Goal: Task Accomplishment & Management: Use online tool/utility

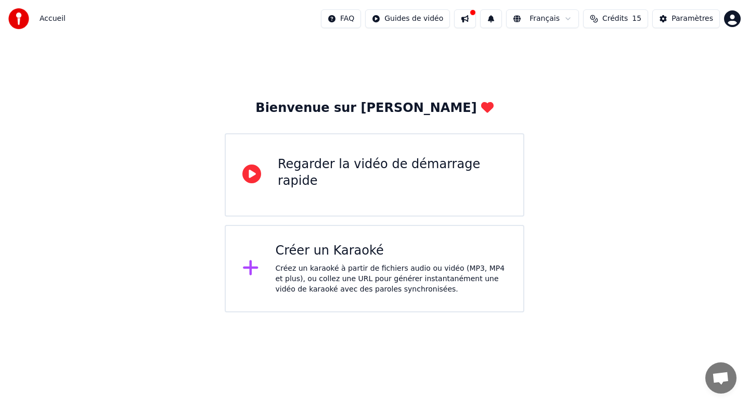
click at [260, 283] on div "Créer un Karaoké Créez un karaoké à partir de fichiers audio ou vidéo (MP3, MP4…" at bounding box center [375, 268] width 300 height 87
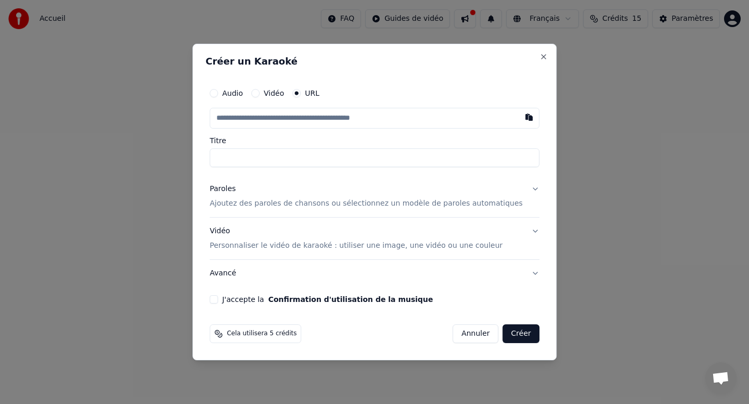
click at [363, 118] on input "text" at bounding box center [375, 118] width 330 height 21
click at [521, 117] on button "button" at bounding box center [529, 117] width 21 height 19
type input "**********"
click at [449, 201] on p "Ajoutez des paroles de chansons ou sélectionnez un modèle de paroles automatiqu…" at bounding box center [366, 203] width 313 height 10
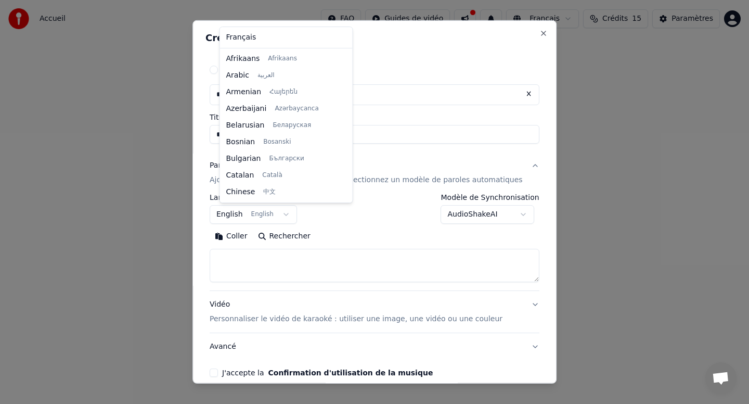
click at [252, 213] on body "**********" at bounding box center [374, 156] width 749 height 312
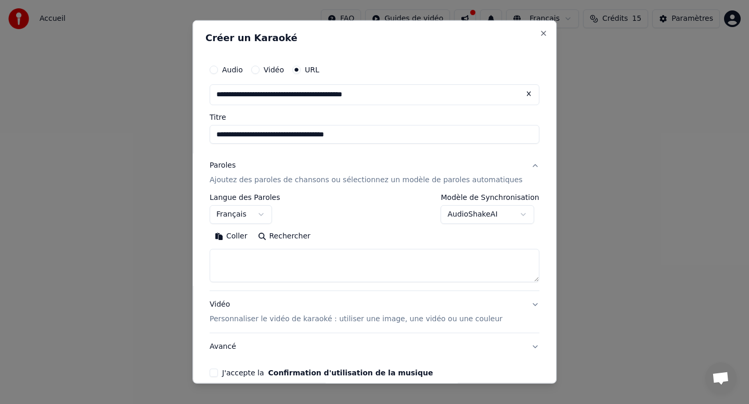
scroll to position [49, 0]
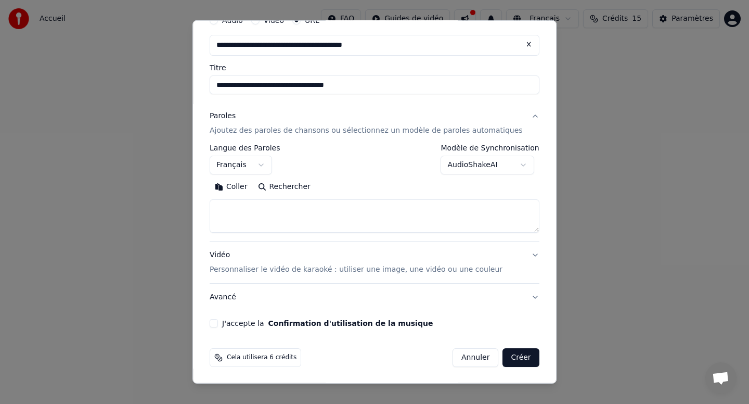
click at [247, 326] on label "J'accepte la Confirmation d'utilisation de la musique" at bounding box center [327, 322] width 211 height 7
click at [218, 326] on button "J'accepte la Confirmation d'utilisation de la musique" at bounding box center [214, 323] width 8 height 8
click at [517, 359] on button "Créer" at bounding box center [521, 357] width 36 height 19
select select "**"
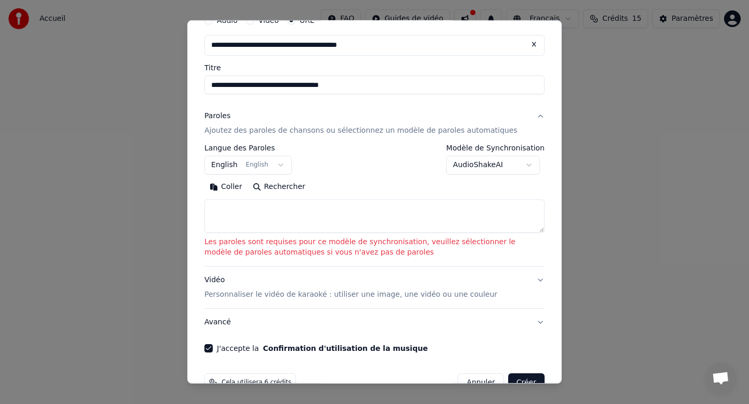
click at [402, 208] on textarea at bounding box center [374, 215] width 340 height 33
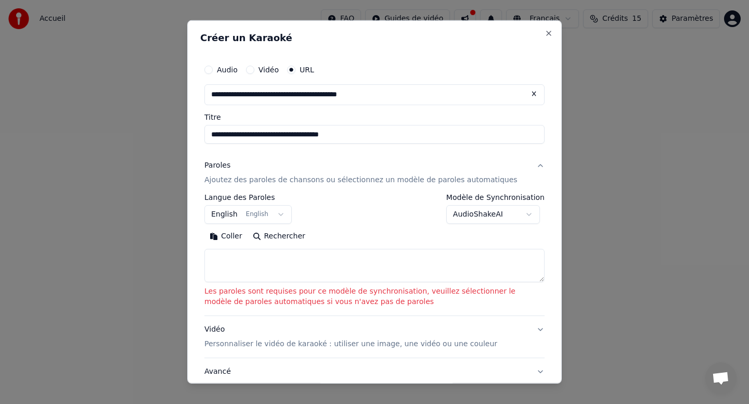
click at [251, 68] on button "Vidéo" at bounding box center [250, 70] width 8 height 8
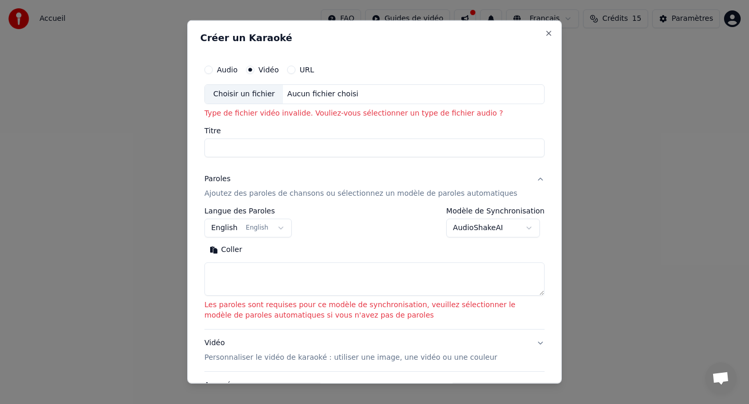
click at [221, 67] on label "Audio" at bounding box center [227, 69] width 21 height 7
click at [213, 67] on button "Audio" at bounding box center [208, 70] width 8 height 8
click at [247, 94] on div "Choisir un fichier" at bounding box center [244, 94] width 78 height 19
click at [314, 92] on div "Aucun fichier choisi" at bounding box center [323, 94] width 80 height 10
click at [254, 71] on div "Vidéo" at bounding box center [262, 70] width 33 height 8
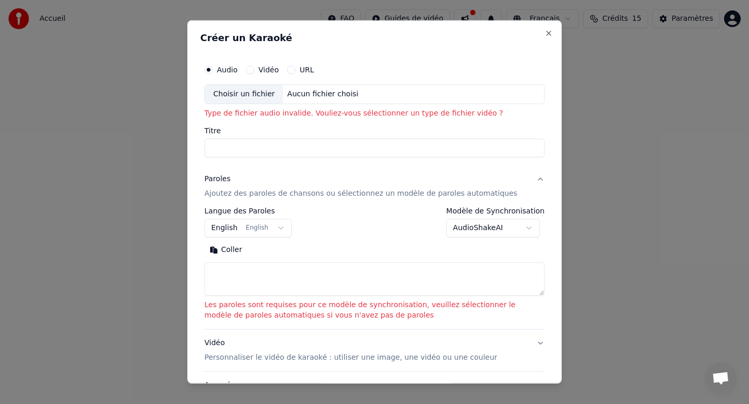
click at [250, 69] on button "Vidéo" at bounding box center [250, 70] width 8 height 8
click at [225, 70] on label "Audio" at bounding box center [227, 69] width 21 height 7
click at [213, 70] on button "Audio" at bounding box center [208, 70] width 8 height 8
click at [221, 95] on div "Choisir un fichier" at bounding box center [244, 94] width 78 height 19
click at [244, 94] on div "Choisir un fichier" at bounding box center [244, 94] width 78 height 19
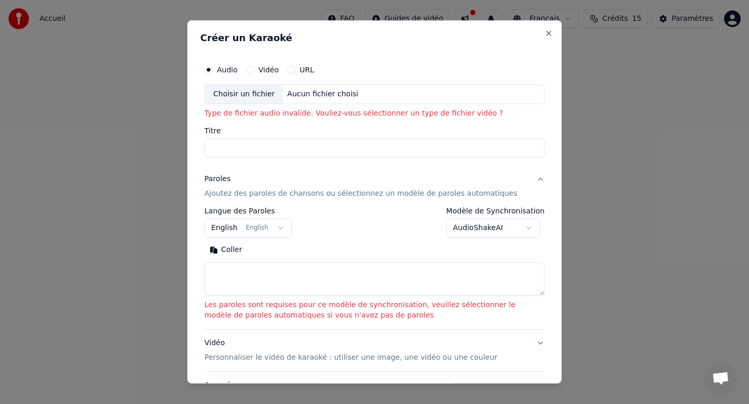
click at [321, 90] on div "Aucun fichier choisi" at bounding box center [323, 94] width 80 height 10
click at [242, 95] on div "Choisir un fichier" at bounding box center [244, 94] width 78 height 19
click at [251, 102] on div "Choisir un fichier" at bounding box center [244, 94] width 78 height 19
type input "**********"
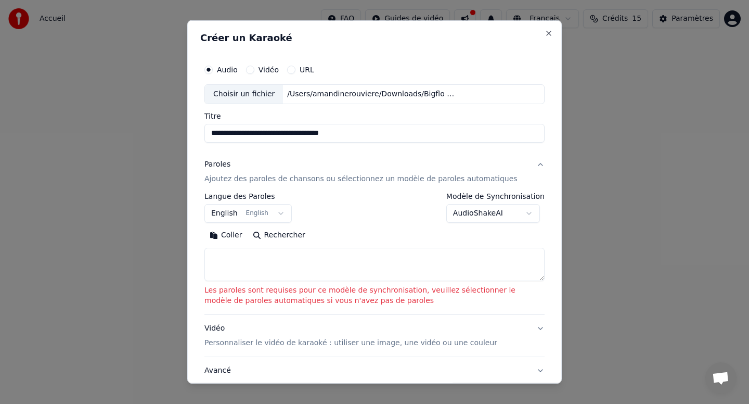
click at [261, 255] on textarea at bounding box center [374, 264] width 340 height 33
click at [227, 241] on button "Coller" at bounding box center [225, 235] width 43 height 17
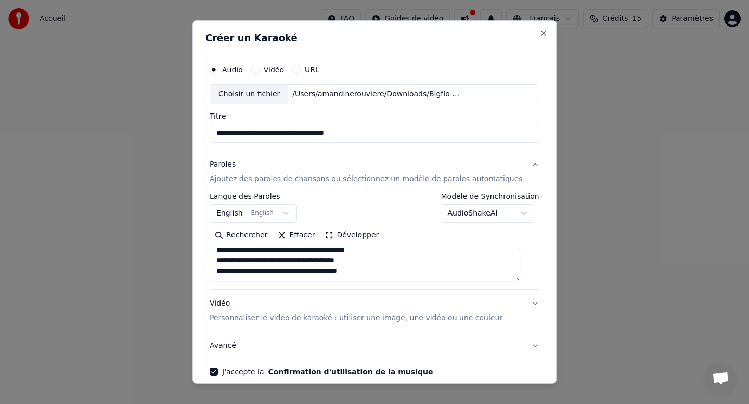
scroll to position [803, 0]
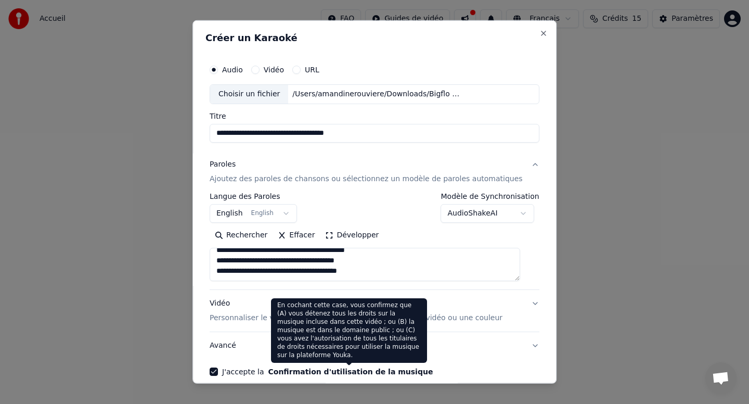
click at [464, 355] on button "Avancé" at bounding box center [375, 345] width 330 height 27
type textarea "**********"
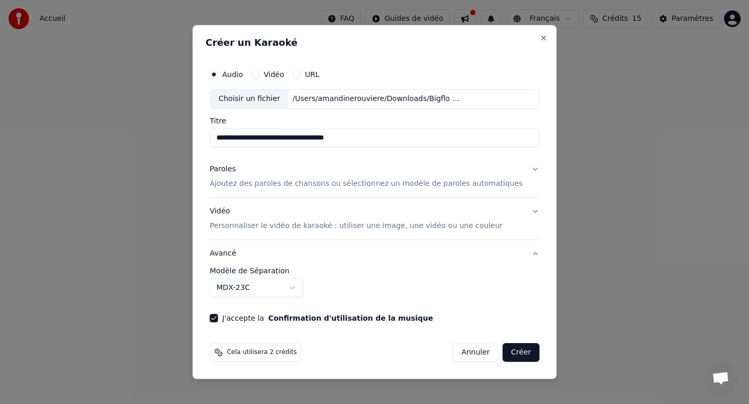
click at [517, 354] on button "Créer" at bounding box center [521, 352] width 36 height 19
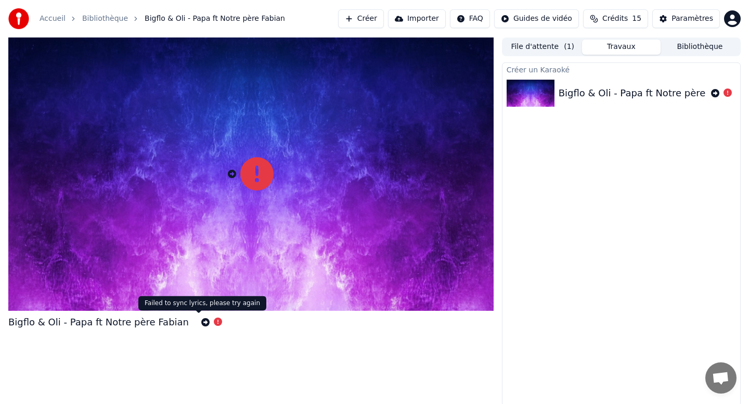
click at [214, 322] on icon at bounding box center [218, 321] width 8 height 8
click at [201, 324] on icon at bounding box center [205, 322] width 8 height 8
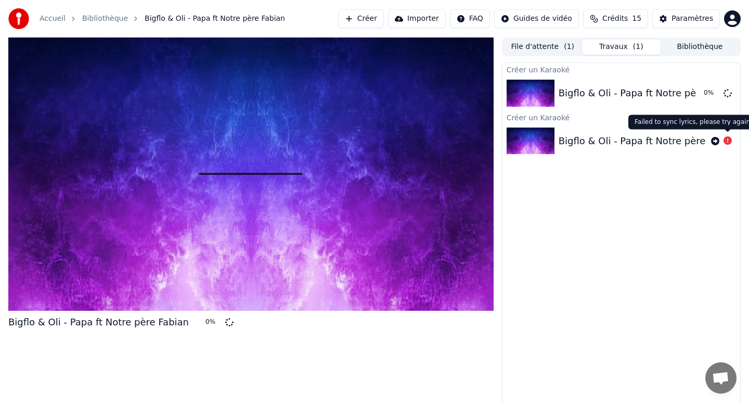
click at [726, 141] on icon at bounding box center [728, 140] width 8 height 8
click at [724, 141] on icon at bounding box center [728, 140] width 8 height 8
click at [726, 140] on icon at bounding box center [728, 140] width 8 height 8
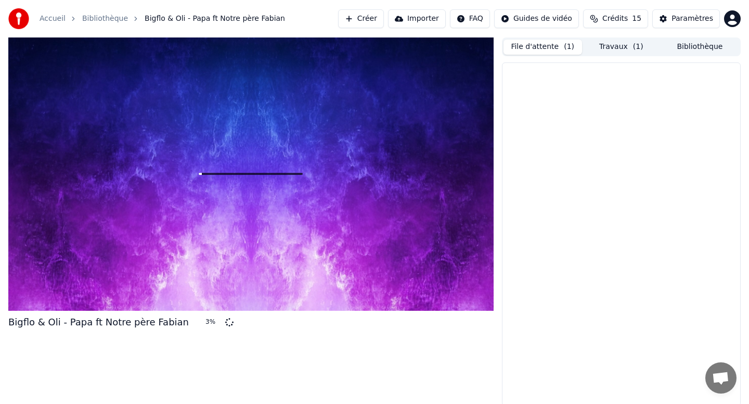
click at [561, 41] on button "File d'attente ( 1 )" at bounding box center [543, 47] width 79 height 15
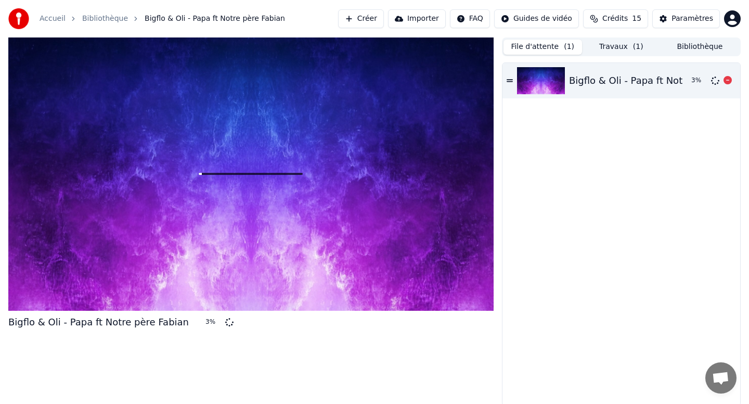
click at [727, 83] on icon at bounding box center [728, 80] width 8 height 8
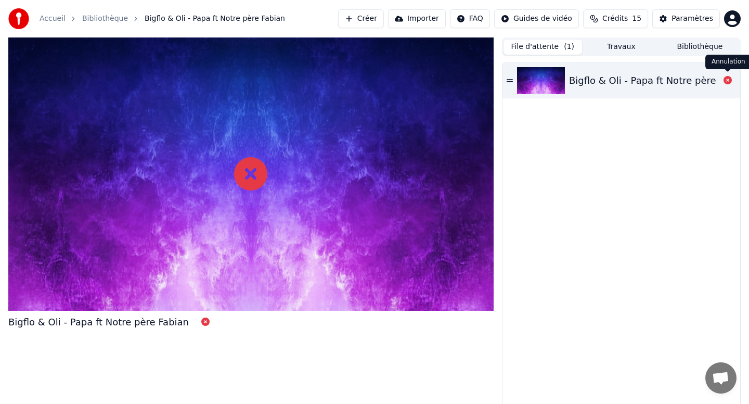
click at [727, 83] on icon at bounding box center [728, 80] width 8 height 8
click at [615, 47] on button "Travaux" at bounding box center [621, 47] width 79 height 15
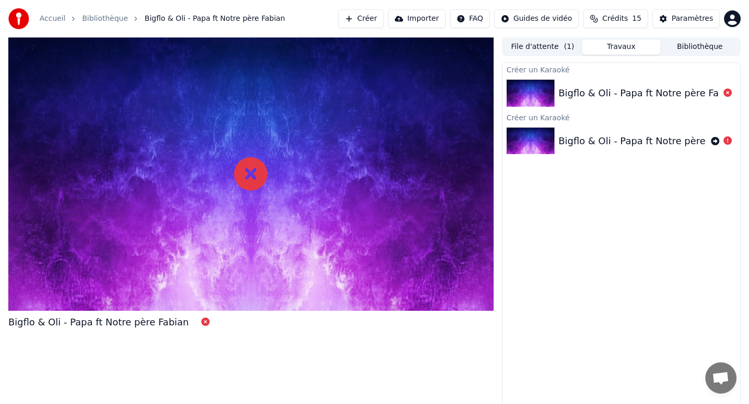
click at [114, 21] on link "Bibliothèque" at bounding box center [105, 19] width 46 height 10
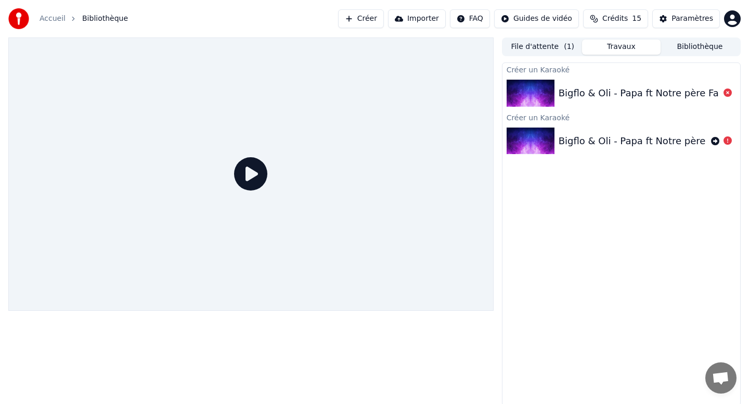
click at [61, 17] on link "Accueil" at bounding box center [53, 19] width 26 height 10
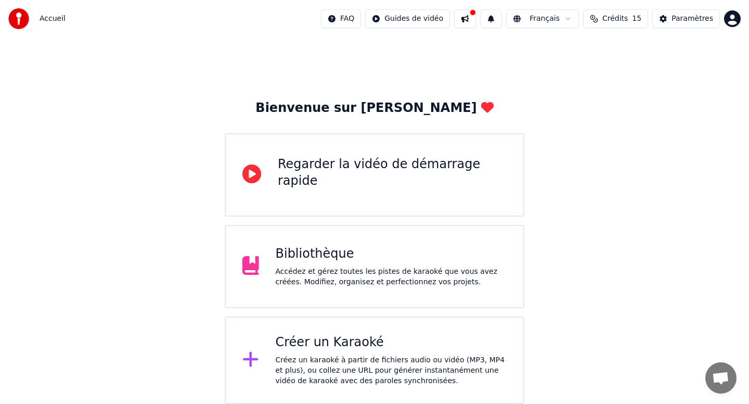
click at [328, 255] on div "Bibliothèque" at bounding box center [391, 254] width 231 height 17
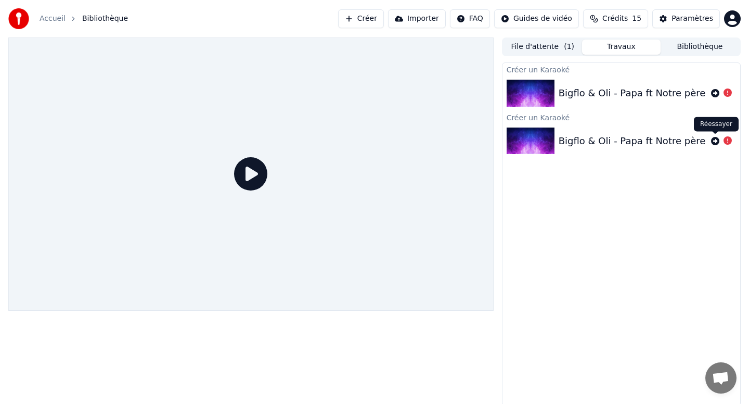
click at [713, 141] on icon at bounding box center [715, 141] width 8 height 8
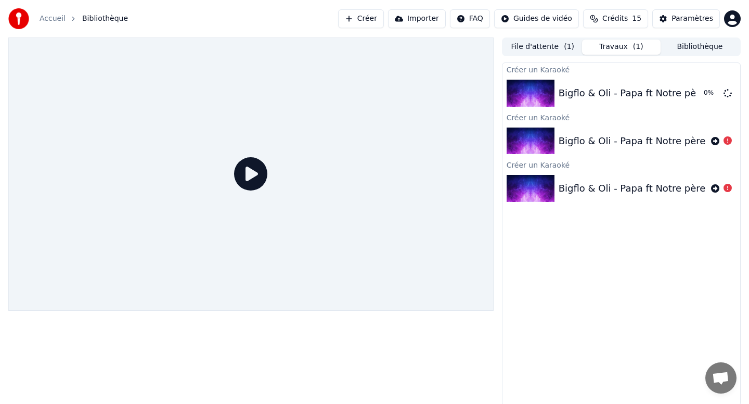
click at [729, 139] on icon at bounding box center [728, 140] width 8 height 8
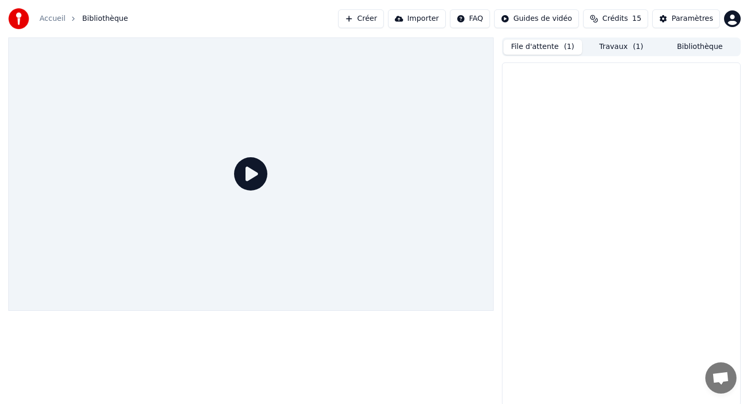
click at [569, 49] on span "( 1 )" at bounding box center [569, 47] width 10 height 10
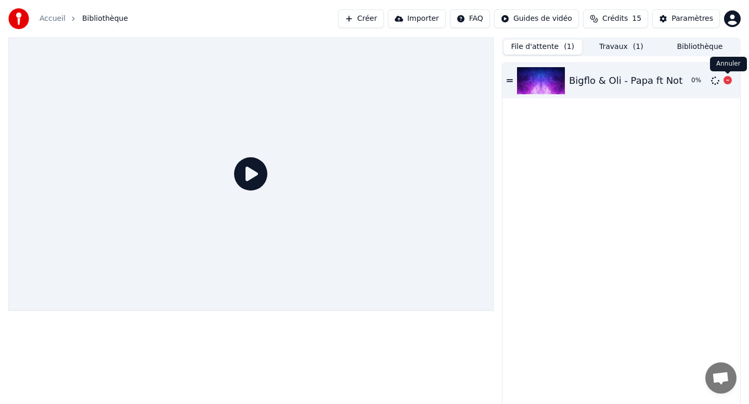
click at [730, 83] on icon at bounding box center [728, 80] width 8 height 8
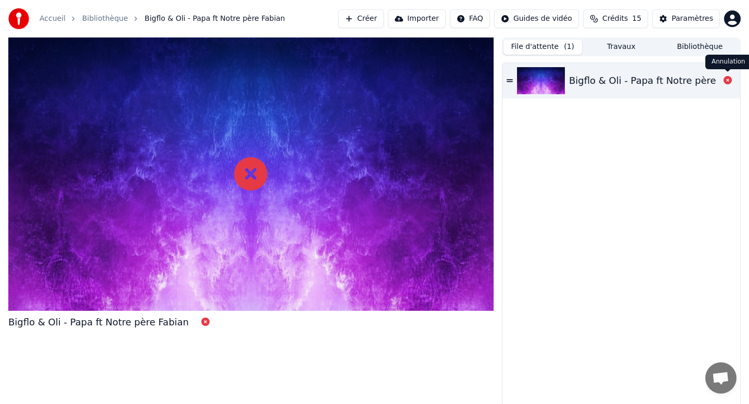
click at [728, 82] on icon at bounding box center [728, 80] width 8 height 8
click at [728, 81] on icon at bounding box center [728, 80] width 8 height 8
click at [728, 82] on icon at bounding box center [728, 80] width 8 height 8
click at [617, 43] on button "Travaux" at bounding box center [621, 47] width 79 height 15
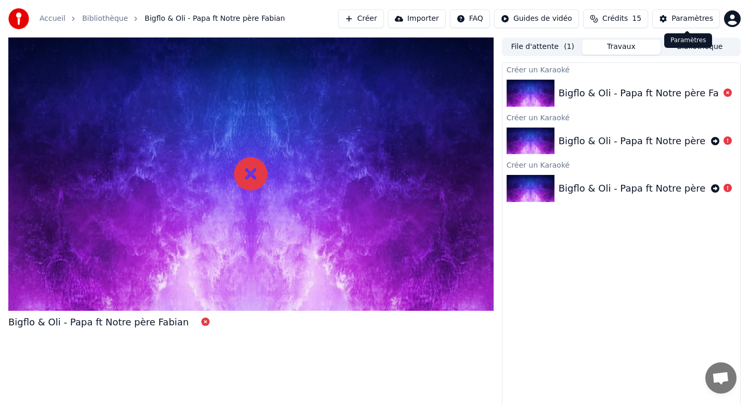
click at [693, 18] on div "Paramètres" at bounding box center [693, 19] width 42 height 10
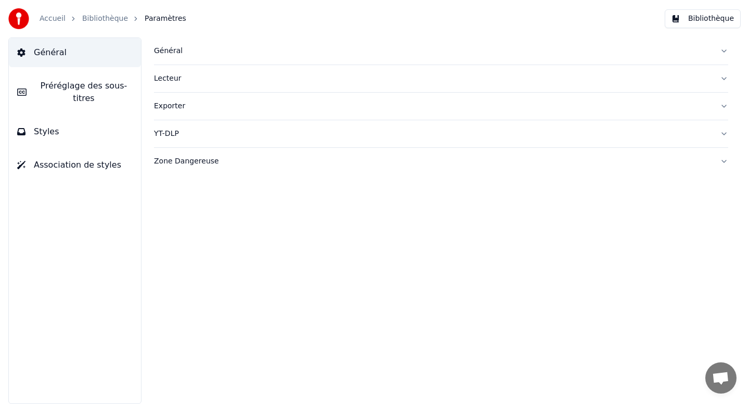
click at [183, 82] on div "Lecteur" at bounding box center [433, 78] width 558 height 10
click at [172, 192] on button "Exporter" at bounding box center [441, 199] width 574 height 27
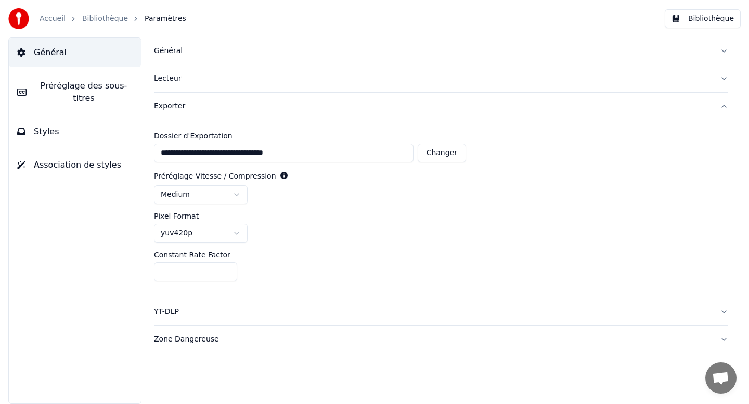
click at [172, 306] on div "YT-DLP" at bounding box center [433, 311] width 558 height 10
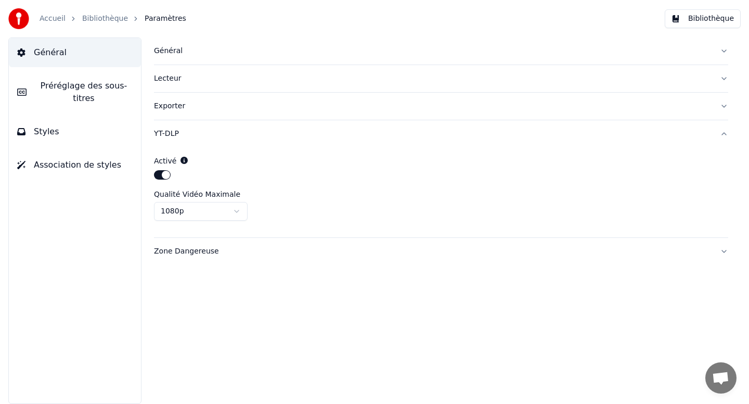
click at [75, 92] on span "Préréglage des sous-titres" at bounding box center [84, 92] width 98 height 25
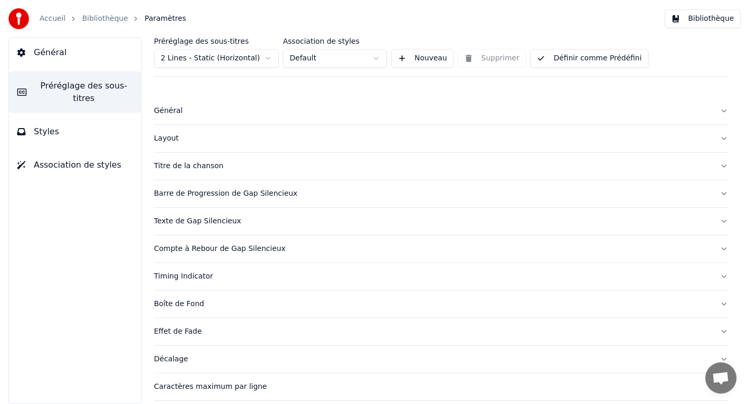
click at [61, 130] on button "Styles" at bounding box center [75, 131] width 132 height 29
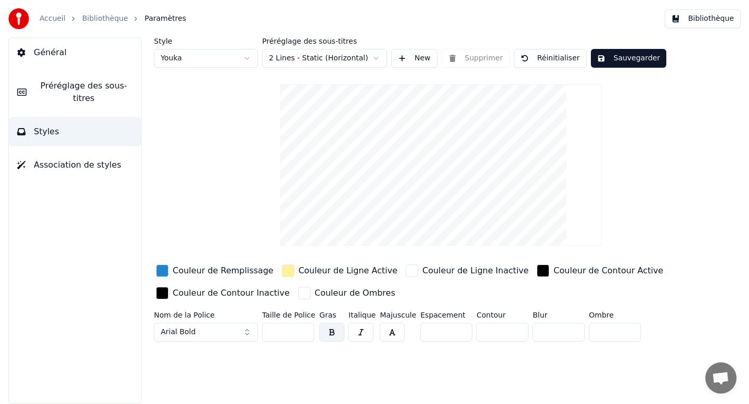
click at [57, 160] on span "Association de styles" at bounding box center [77, 165] width 87 height 12
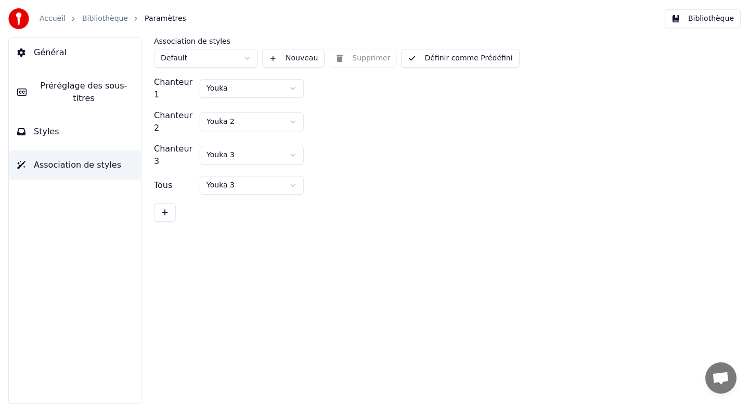
click at [63, 132] on button "Styles" at bounding box center [75, 131] width 132 height 29
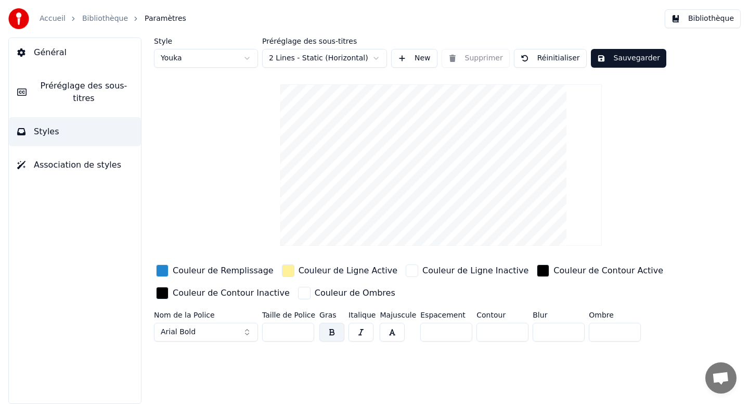
click at [88, 44] on button "Général" at bounding box center [75, 52] width 132 height 29
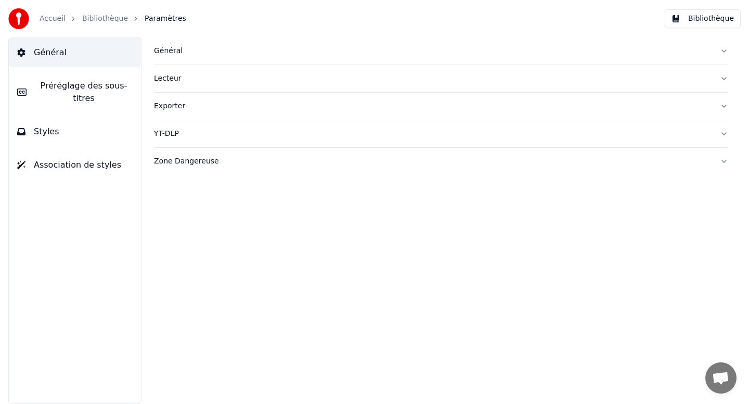
click at [196, 50] on div "Général" at bounding box center [433, 51] width 558 height 10
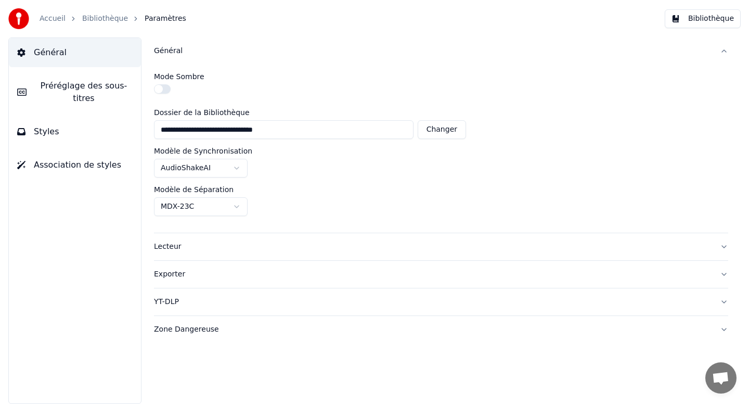
click at [64, 12] on div "Accueil Bibliothèque Paramètres" at bounding box center [97, 18] width 178 height 21
click at [54, 21] on link "Accueil" at bounding box center [53, 19] width 26 height 10
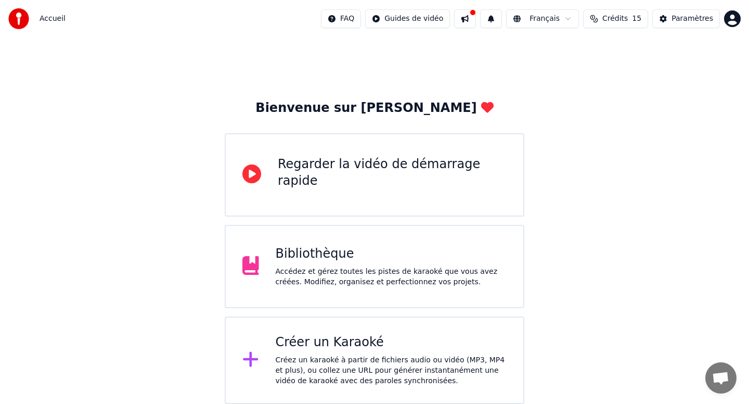
click at [326, 372] on div "Créez un karaoké à partir de fichiers audio ou vidéo (MP3, MP4 et plus), ou col…" at bounding box center [391, 370] width 231 height 31
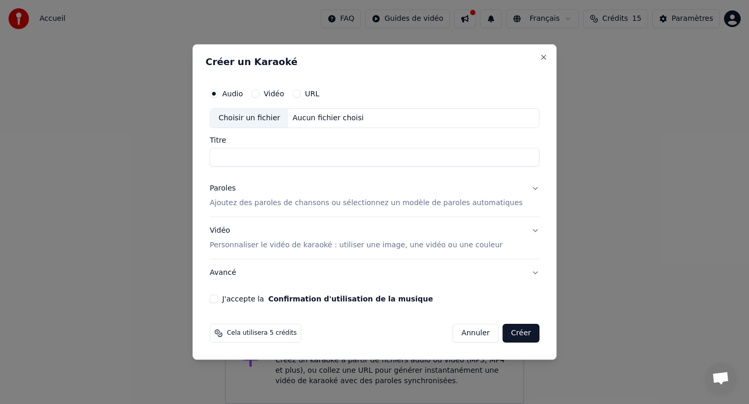
click at [273, 114] on div "Choisir un fichier" at bounding box center [249, 118] width 78 height 19
type input "**********"
click at [503, 334] on button "Créer" at bounding box center [521, 333] width 36 height 19
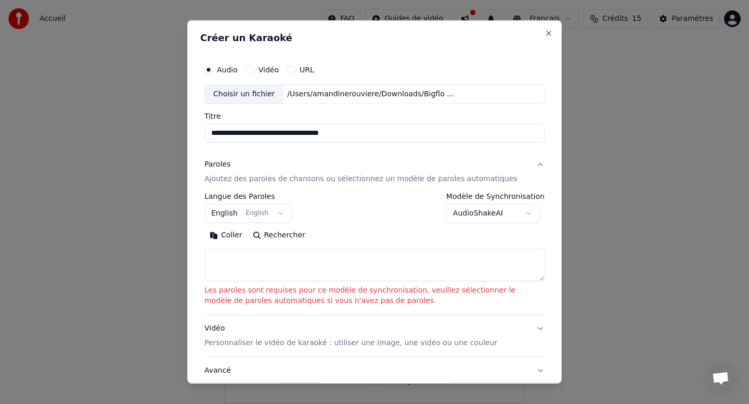
click at [352, 259] on textarea at bounding box center [374, 264] width 340 height 33
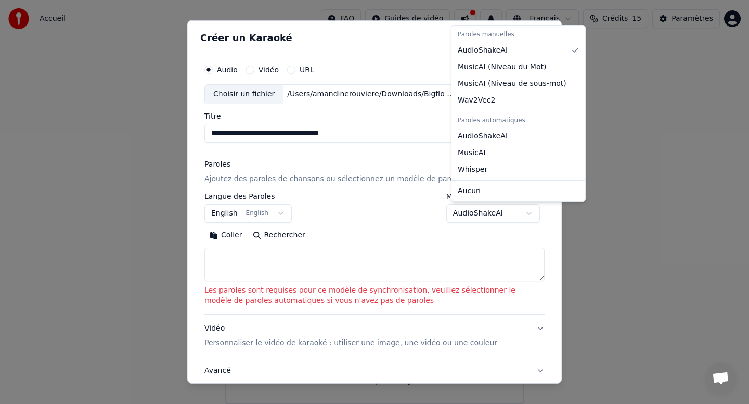
click at [532, 208] on body "**********" at bounding box center [374, 202] width 749 height 404
select select "****"
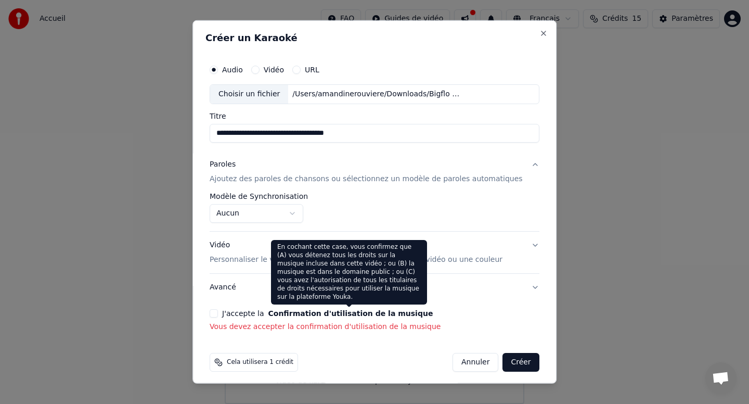
click at [386, 314] on button "Confirmation d'utilisation de la musique" at bounding box center [350, 313] width 165 height 7
click at [376, 314] on button "Confirmation d'utilisation de la musique" at bounding box center [350, 313] width 165 height 7
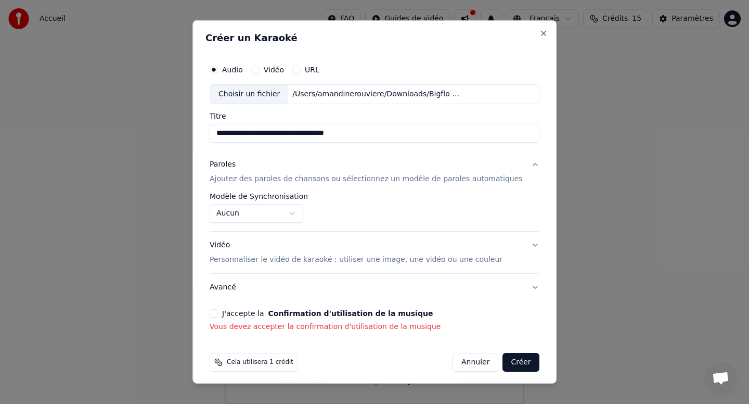
click at [228, 313] on div "J'accepte la Confirmation d'utilisation de la musique" at bounding box center [375, 313] width 330 height 8
click at [218, 313] on button "J'accepte la Confirmation d'utilisation de la musique" at bounding box center [214, 313] width 8 height 8
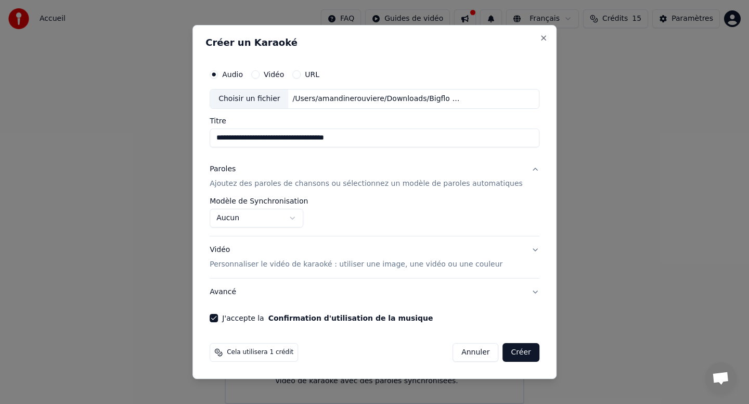
click at [522, 355] on button "Créer" at bounding box center [521, 352] width 36 height 19
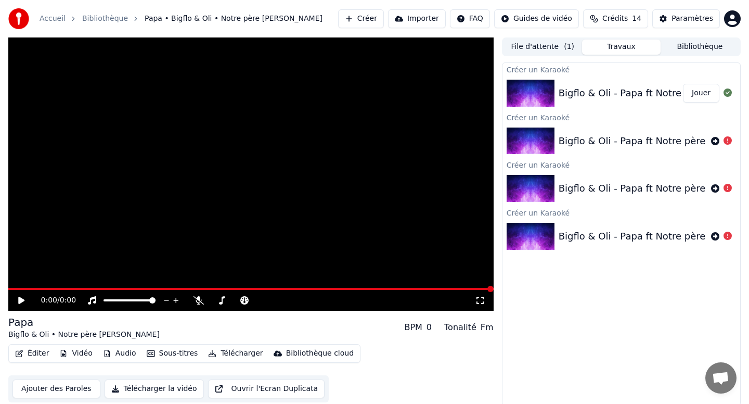
scroll to position [2, 0]
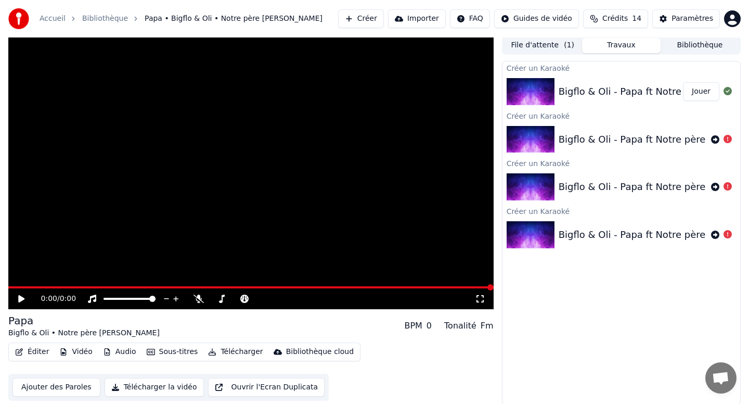
click at [164, 353] on button "Sous-titres" at bounding box center [173, 351] width 60 height 15
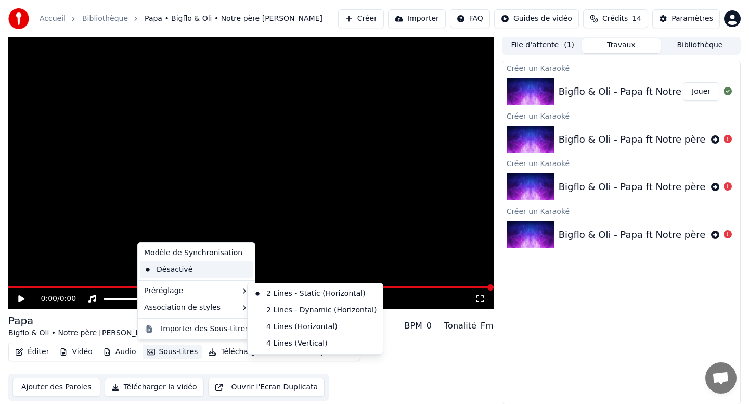
click at [171, 273] on div "Désactivé" at bounding box center [196, 269] width 113 height 17
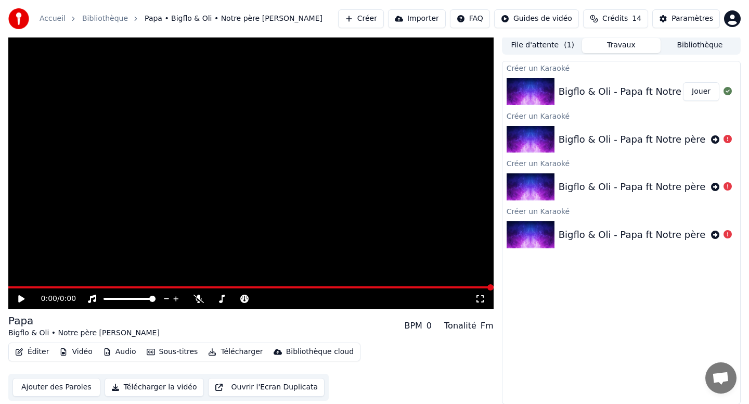
click at [195, 351] on button "Sous-titres" at bounding box center [173, 351] width 60 height 15
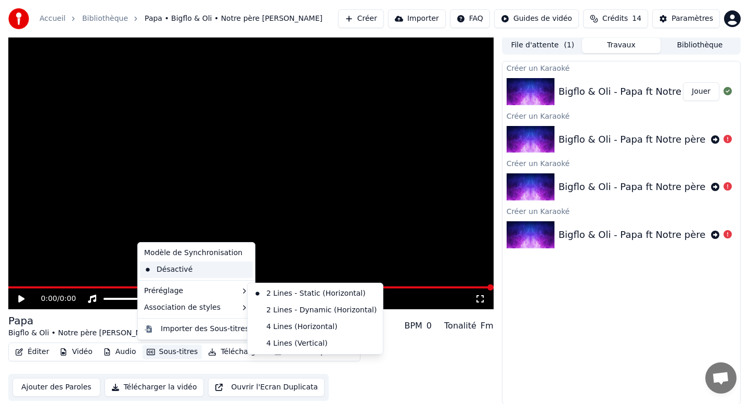
click at [184, 266] on div "Désactivé" at bounding box center [196, 269] width 113 height 17
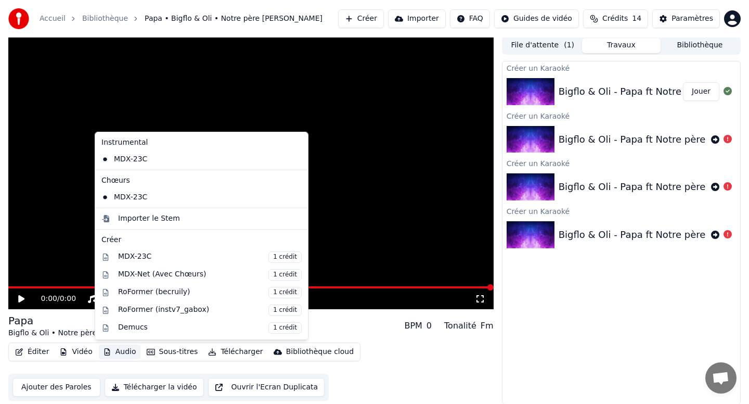
click at [117, 355] on button "Audio" at bounding box center [120, 351] width 42 height 15
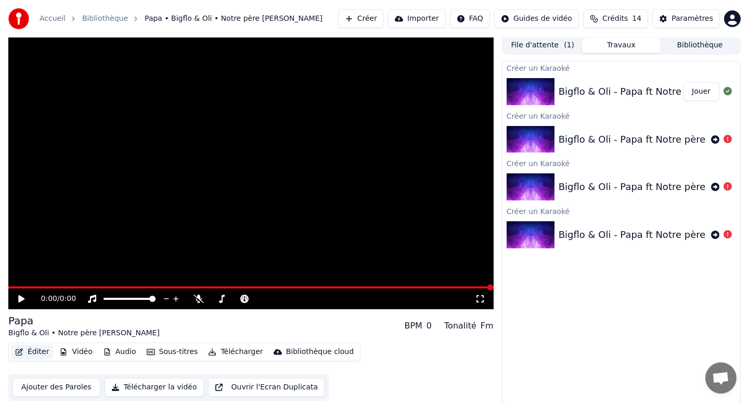
click at [45, 353] on button "Éditer" at bounding box center [32, 351] width 42 height 15
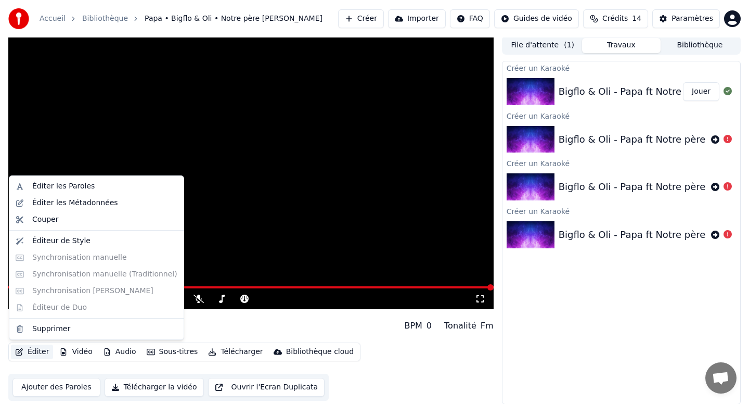
click at [31, 354] on button "Éditer" at bounding box center [32, 351] width 42 height 15
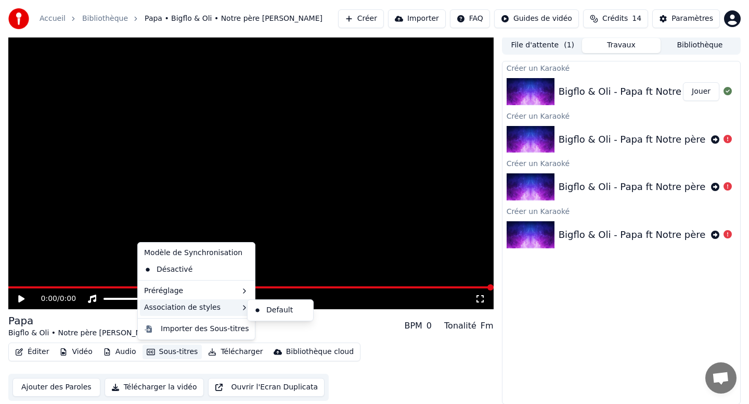
click at [181, 305] on div "Association de styles" at bounding box center [196, 307] width 113 height 17
click at [260, 315] on div "Default" at bounding box center [280, 310] width 61 height 17
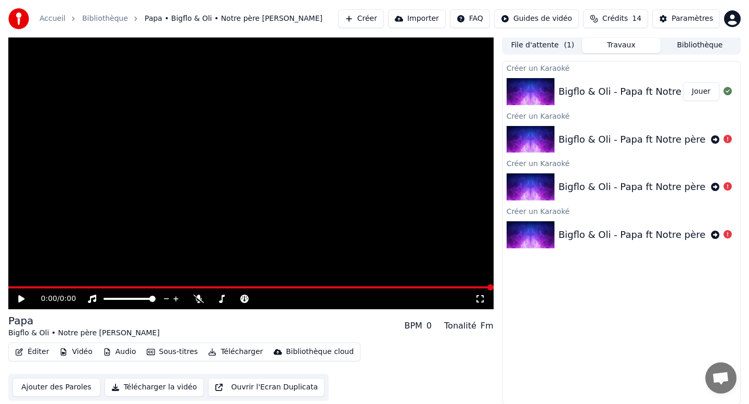
click at [698, 97] on button "Jouer" at bounding box center [701, 91] width 36 height 19
click at [84, 385] on button "Ajouter des Paroles" at bounding box center [56, 387] width 88 height 19
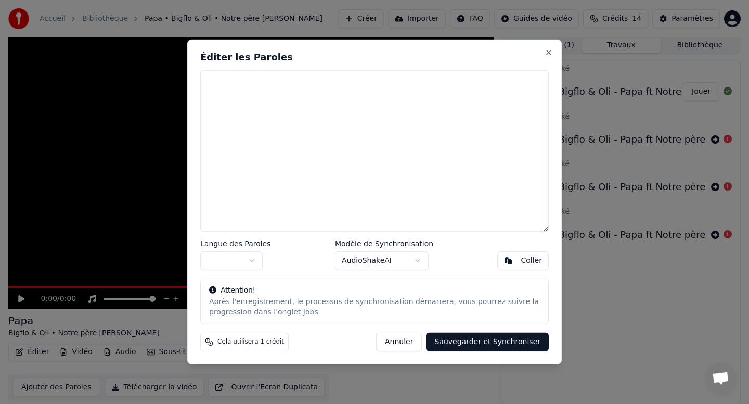
click at [254, 115] on textarea at bounding box center [374, 150] width 349 height 161
click at [530, 268] on button "Coller" at bounding box center [522, 260] width 51 height 19
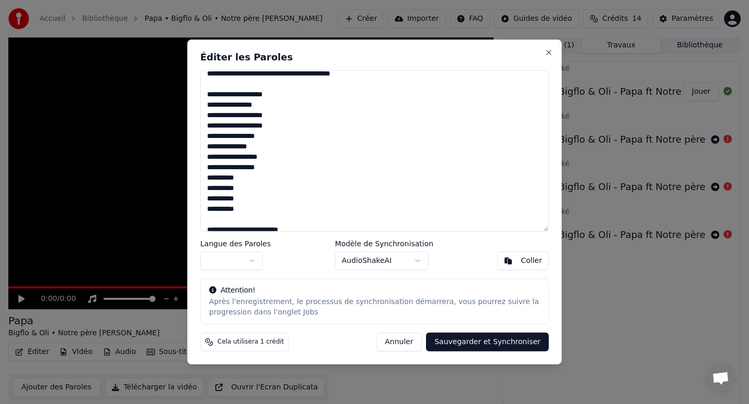
scroll to position [409, 0]
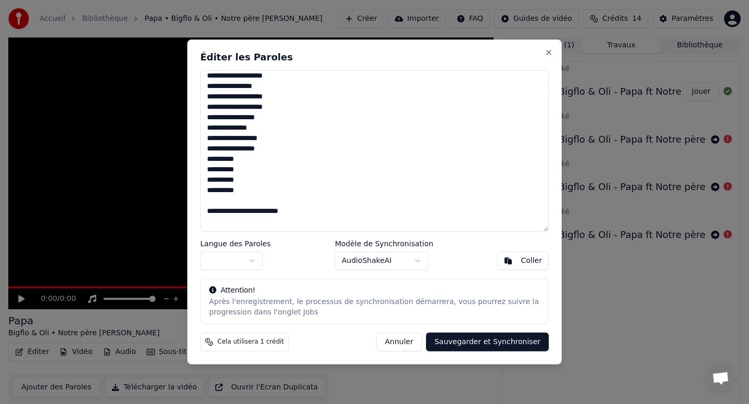
click at [258, 263] on body "Accueil Bibliothèque Papa • Bigflo & Oli • Notre père [PERSON_NAME] Importer FA…" at bounding box center [374, 200] width 749 height 404
click at [481, 348] on button "Sauvegarder et Synchroniser" at bounding box center [487, 341] width 123 height 19
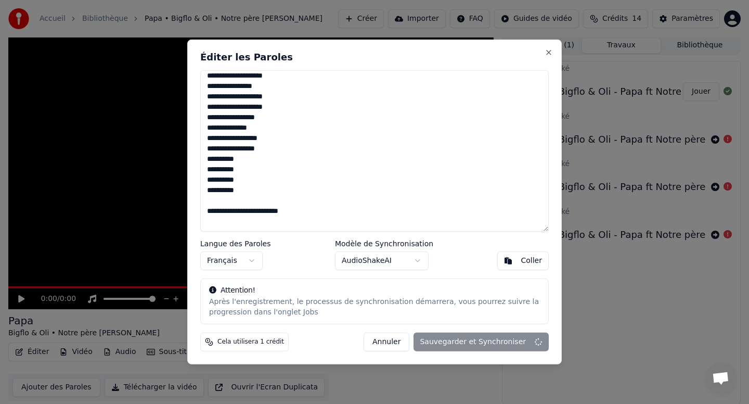
type textarea "**********"
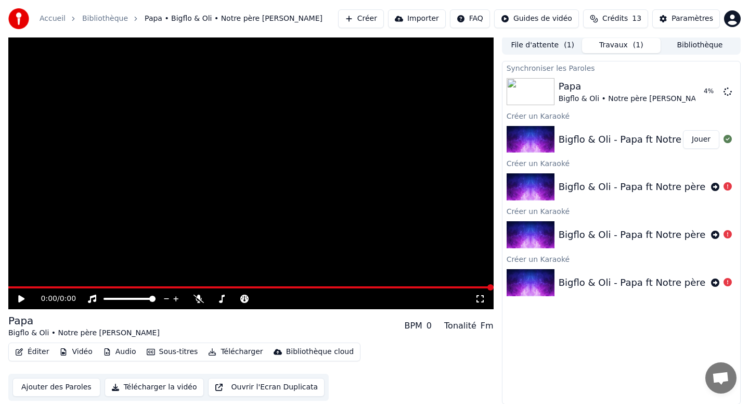
click at [22, 300] on icon at bounding box center [29, 298] width 24 height 8
click at [725, 87] on icon at bounding box center [728, 91] width 8 height 8
click at [68, 385] on button "Ajouter des Paroles" at bounding box center [56, 387] width 88 height 19
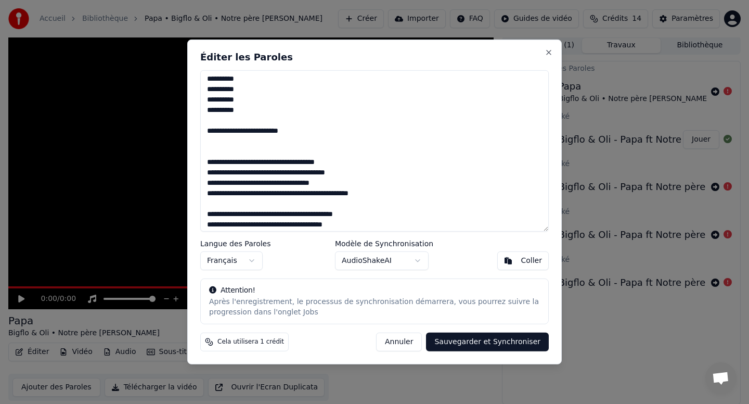
scroll to position [506, 0]
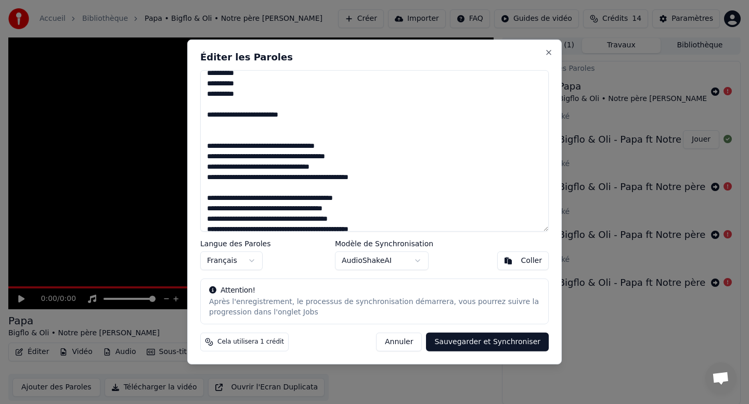
click at [239, 258] on body "Accueil Bibliothèque Papa • Bigflo & Oli • Notre père [PERSON_NAME] Importer FA…" at bounding box center [374, 200] width 749 height 404
click at [410, 256] on body "Accueil Bibliothèque Papa • Bigflo & Oli • Notre père [PERSON_NAME] Importer FA…" at bounding box center [374, 200] width 749 height 404
click at [485, 342] on button "Sauvegarder et Synchroniser" at bounding box center [487, 341] width 123 height 19
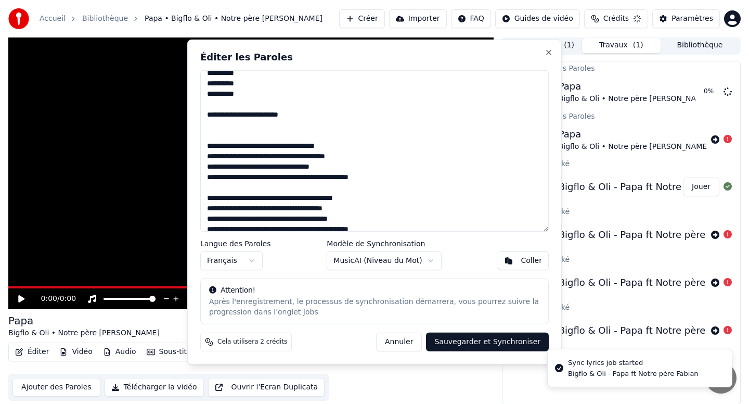
type textarea "**********"
